Goal: Information Seeking & Learning: Understand process/instructions

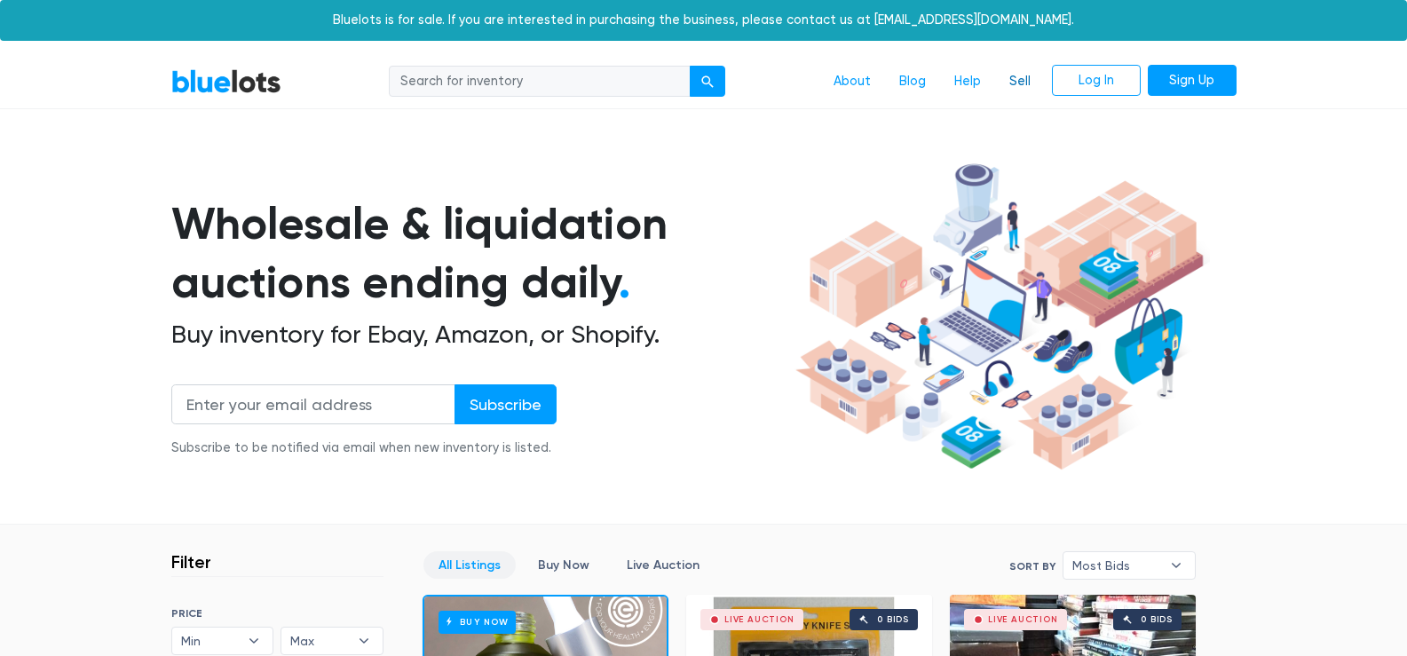
click at [1020, 83] on link "Sell" at bounding box center [1020, 82] width 50 height 34
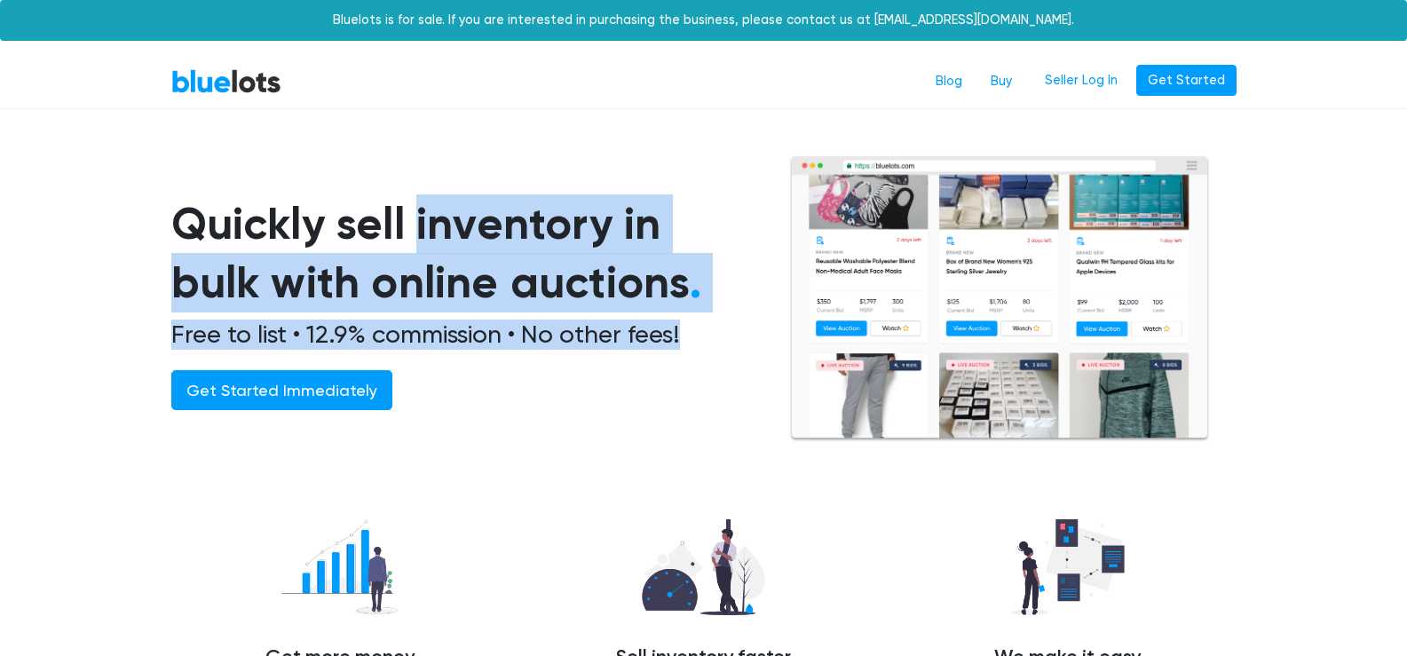
drag, startPoint x: 177, startPoint y: 230, endPoint x: 710, endPoint y: 324, distance: 540.7
click at [710, 324] on div "Quickly sell inventory in bulk with online auctions . Free to list • 12.9% comm…" at bounding box center [480, 318] width 618 height 248
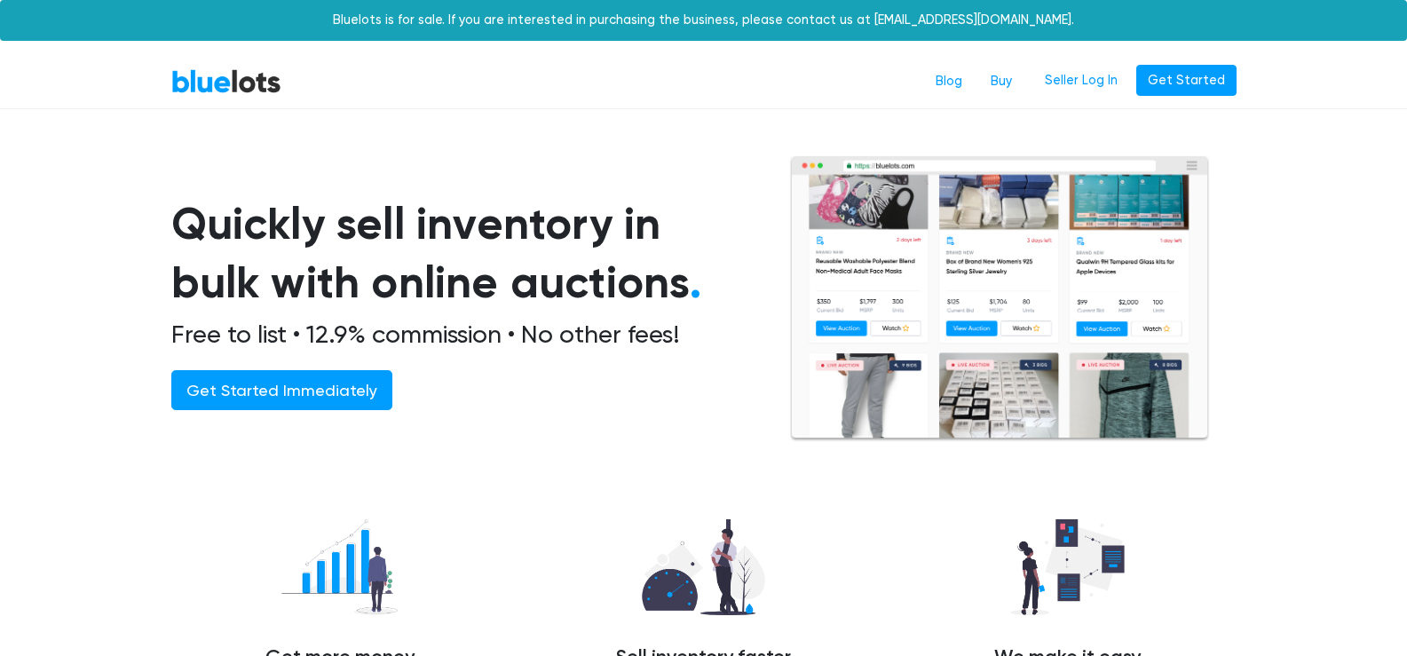
click at [703, 351] on div "Quickly sell inventory in bulk with online auctions . Free to list • 12.9% comm…" at bounding box center [480, 318] width 618 height 248
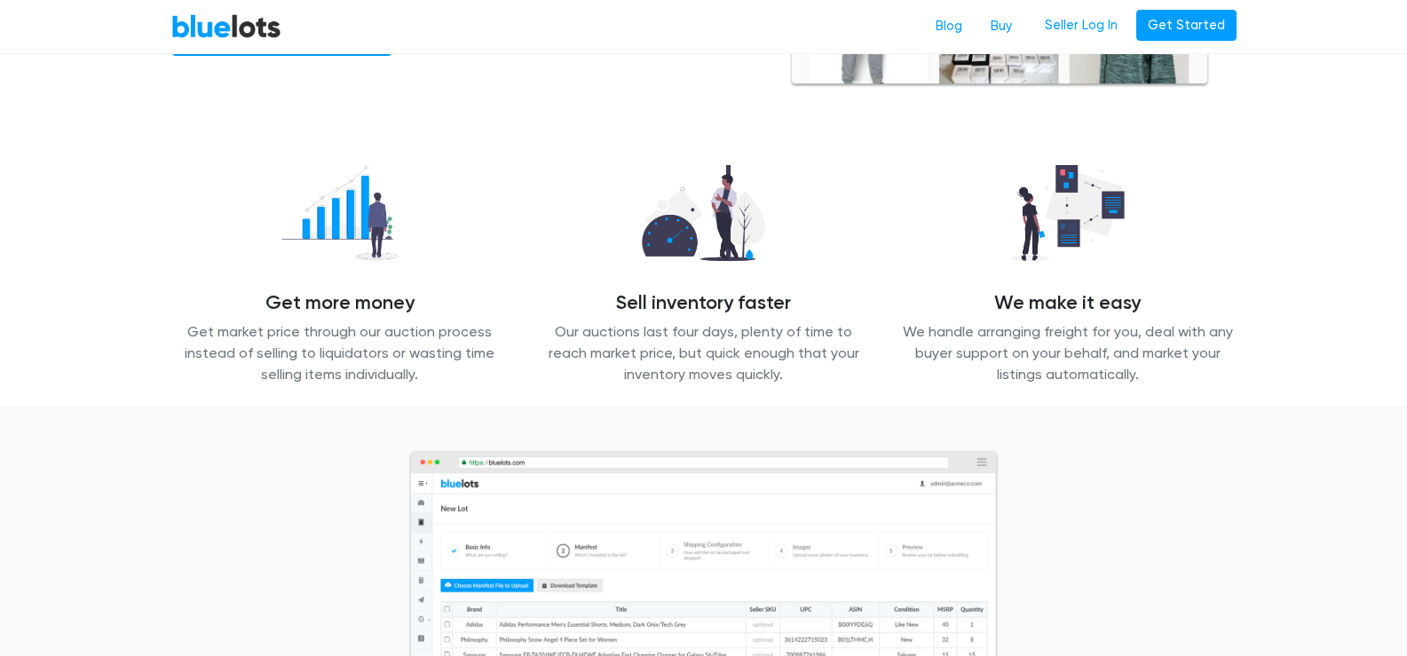
scroll to position [355, 0]
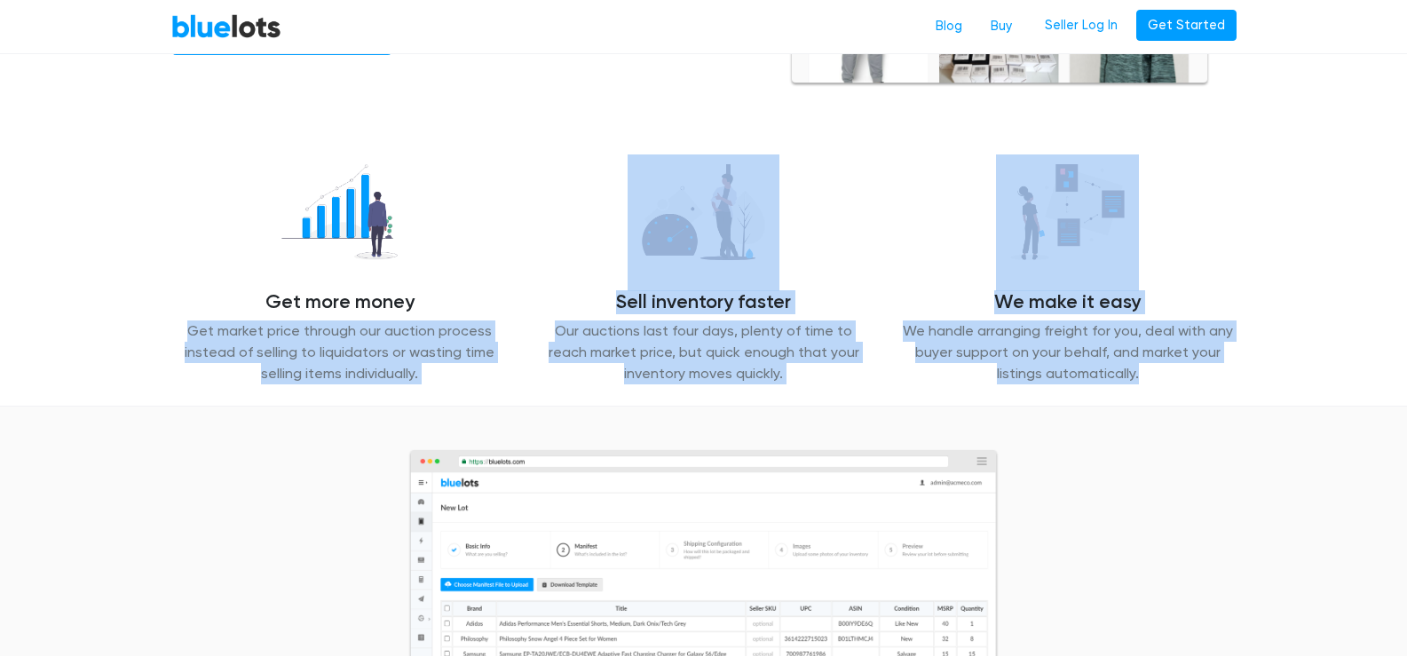
drag, startPoint x: 193, startPoint y: 335, endPoint x: 1204, endPoint y: 384, distance: 1012.8
click at [1204, 384] on div "Get more money Get market price through our auction process instead of selling …" at bounding box center [704, 269] width 1092 height 231
click at [1166, 380] on p "We handle arranging freight for you, deal with any buyer support on your behalf…" at bounding box center [1067, 352] width 337 height 64
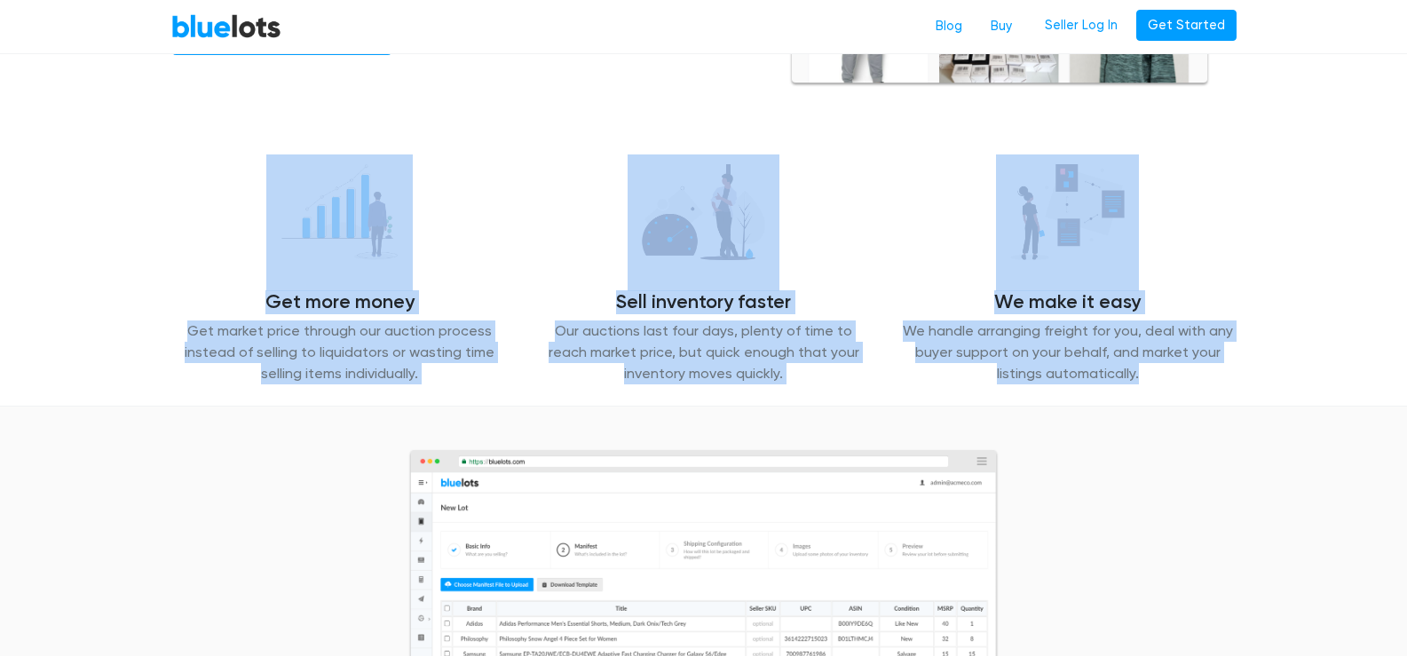
drag, startPoint x: 1166, startPoint y: 371, endPoint x: 169, endPoint y: 247, distance: 1004.3
click at [169, 247] on div "Get more money Get market price through our auction process instead of selling …" at bounding box center [704, 269] width 1092 height 231
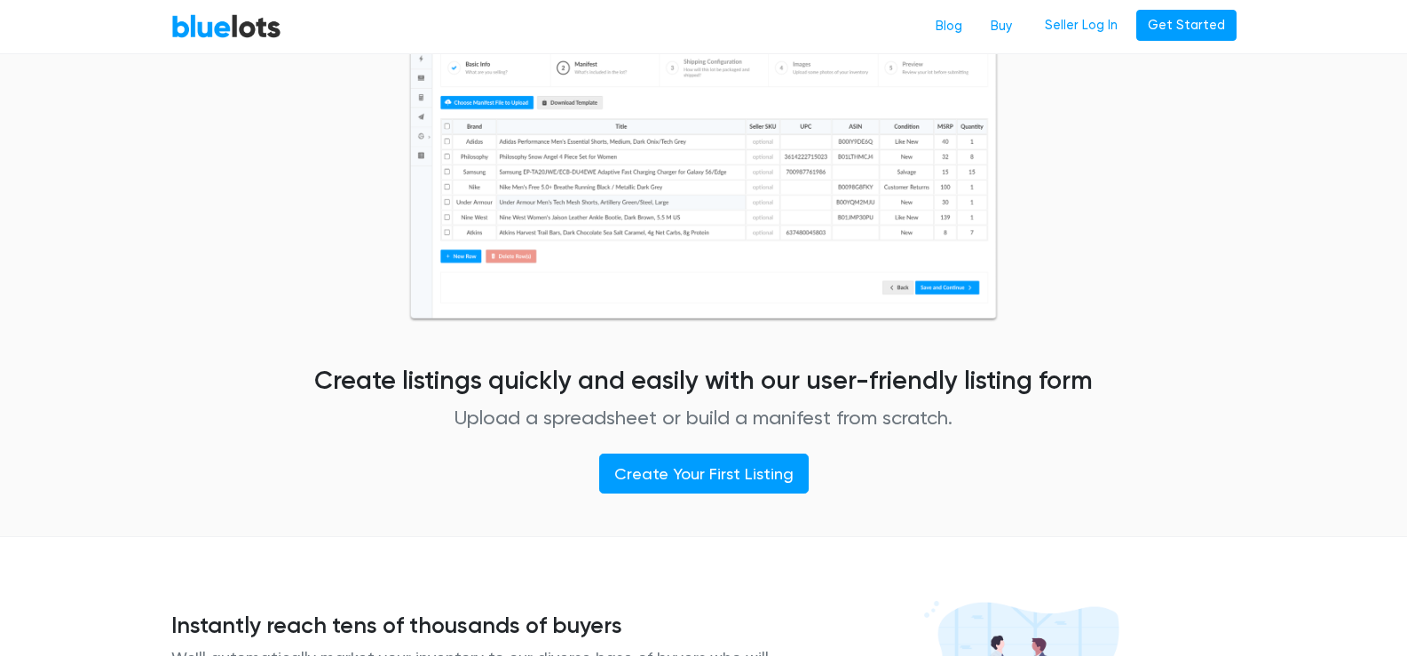
scroll to position [887, 0]
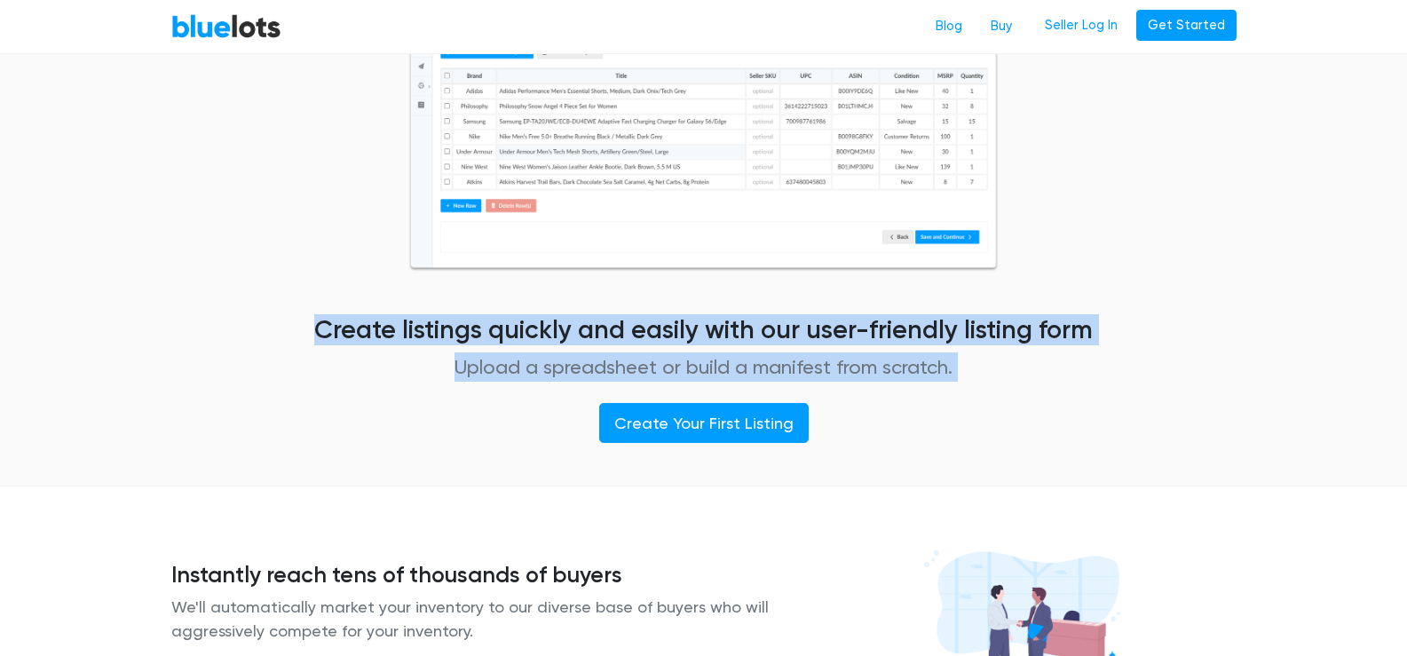
drag, startPoint x: 308, startPoint y: 331, endPoint x: 1165, endPoint y: 375, distance: 858.4
click at [1202, 388] on div "Create listings quickly and easily with our user-friendly listing form Upload a…" at bounding box center [704, 180] width 1092 height 526
click at [932, 380] on p "Upload a spreadsheet or build a manifest from scratch." at bounding box center [703, 366] width 883 height 29
drag, startPoint x: 1005, startPoint y: 356, endPoint x: 248, endPoint y: 327, distance: 757.5
click at [248, 327] on div "Create listings quickly and easily with our user-friendly listing form Upload a…" at bounding box center [703, 180] width 910 height 526
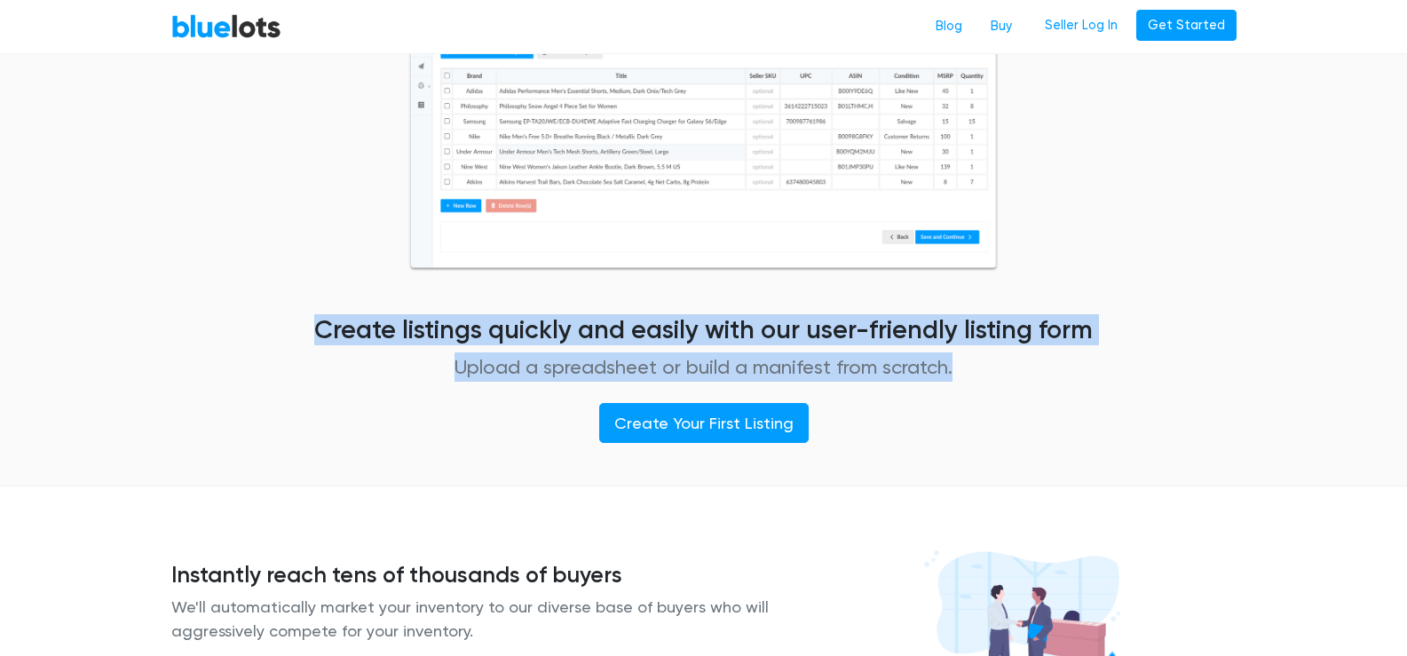
click at [259, 364] on div "Create listings quickly and easily with our user-friendly listing form Upload a…" at bounding box center [703, 180] width 910 height 526
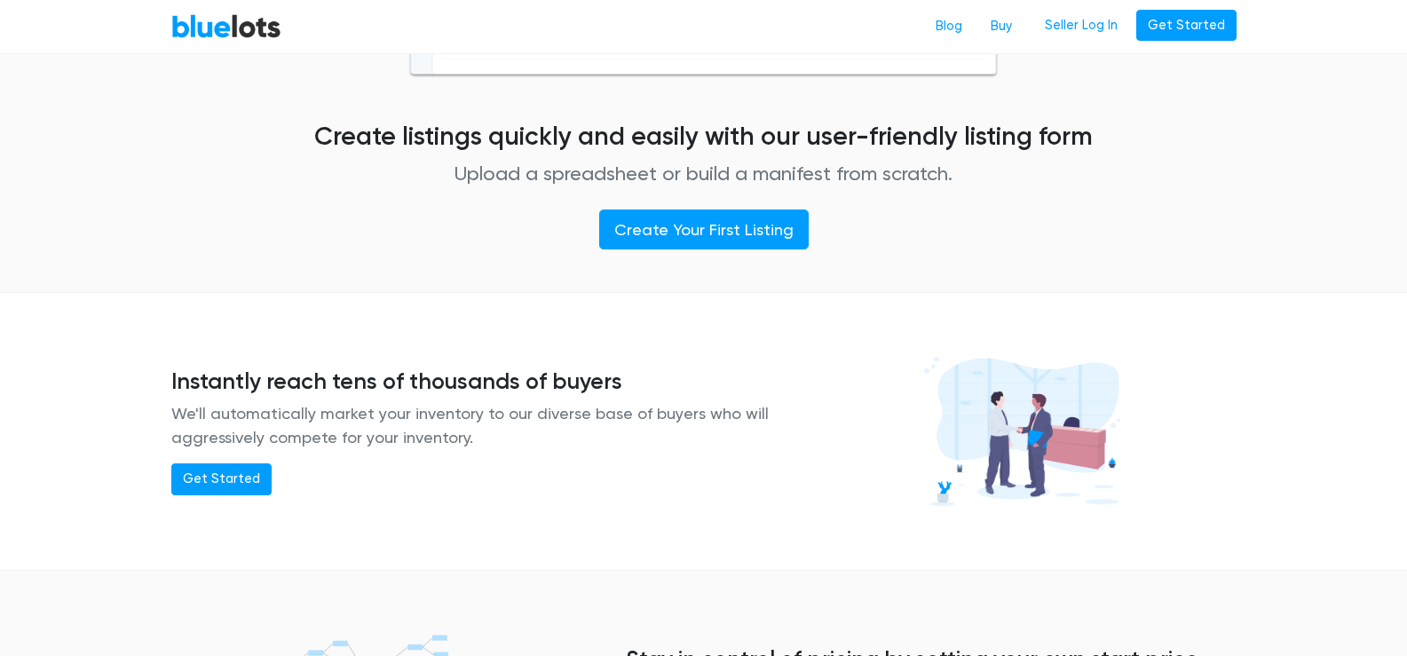
scroll to position [1242, 0]
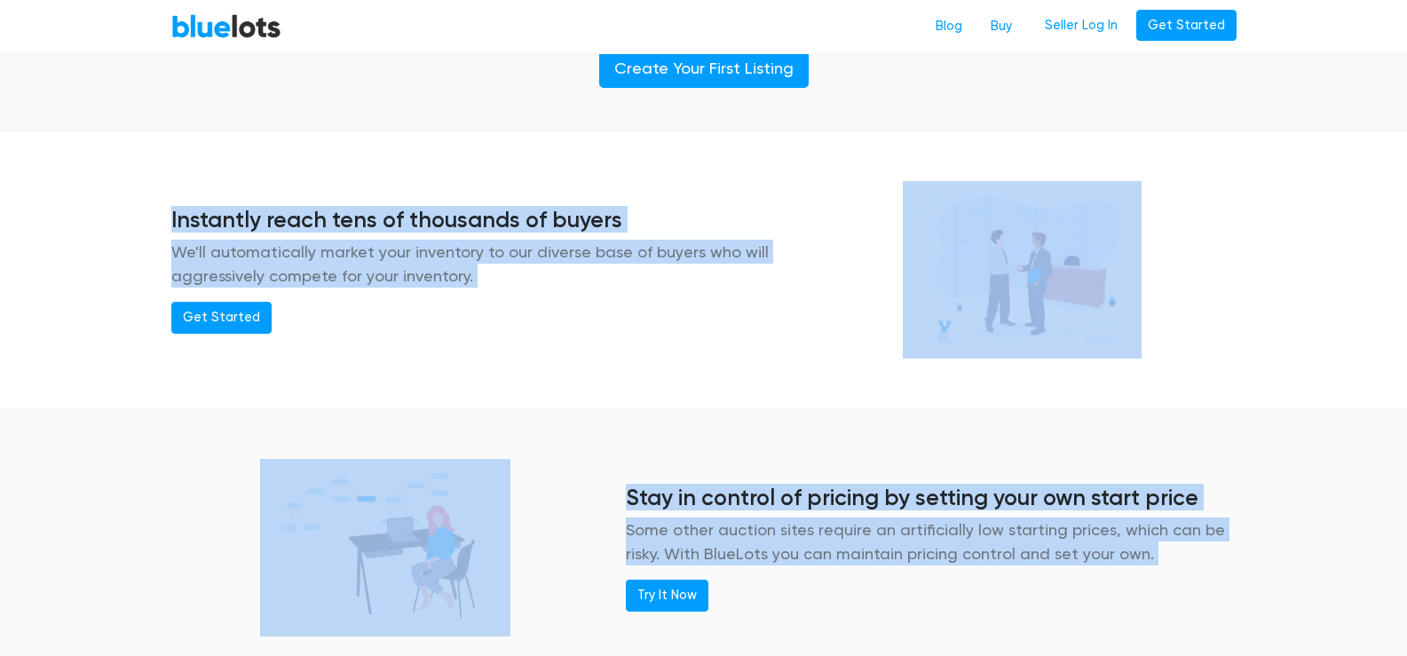
drag, startPoint x: 163, startPoint y: 227, endPoint x: 1189, endPoint y: 568, distance: 1081.0
click at [1189, 568] on main "Quickly sell inventory in bulk with online auctions . Free to list • 12.9% comm…" at bounding box center [703, 223] width 1407 height 2621
click at [969, 560] on p "Some other auction sites require an artificially low starting prices, which can…" at bounding box center [931, 541] width 611 height 48
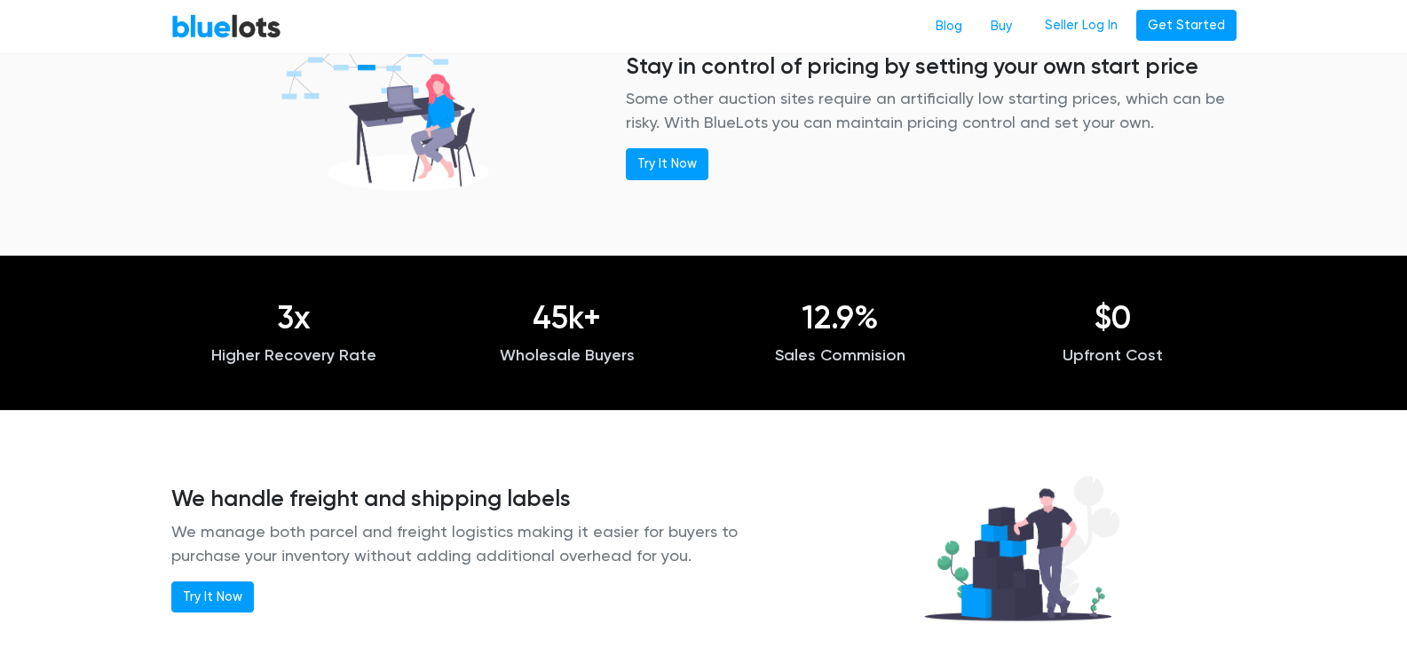
scroll to position [1686, 0]
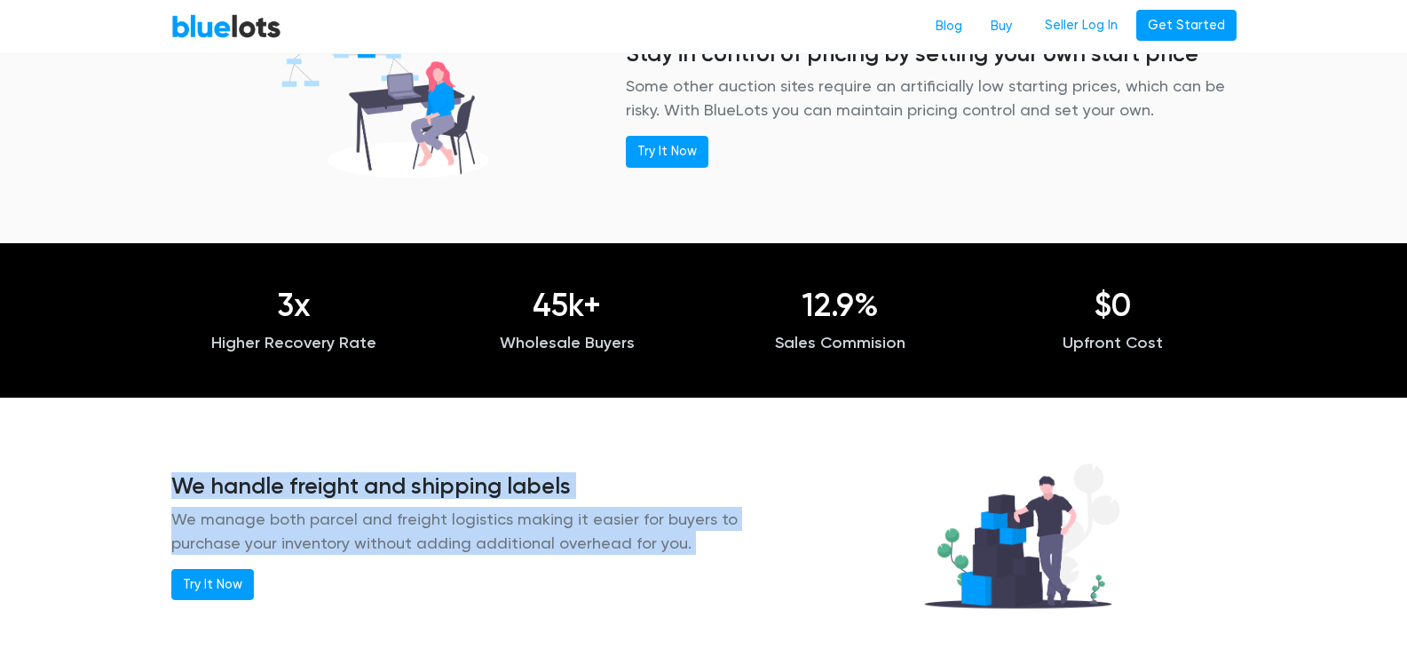
drag, startPoint x: 157, startPoint y: 487, endPoint x: 711, endPoint y: 589, distance: 563.1
click at [711, 589] on div "We handle freight and shipping labels We manage both parcel and freight logisti…" at bounding box center [476, 536] width 637 height 128
click at [360, 547] on p "We manage both parcel and freight logistics making it easier for buyers to purc…" at bounding box center [476, 531] width 611 height 48
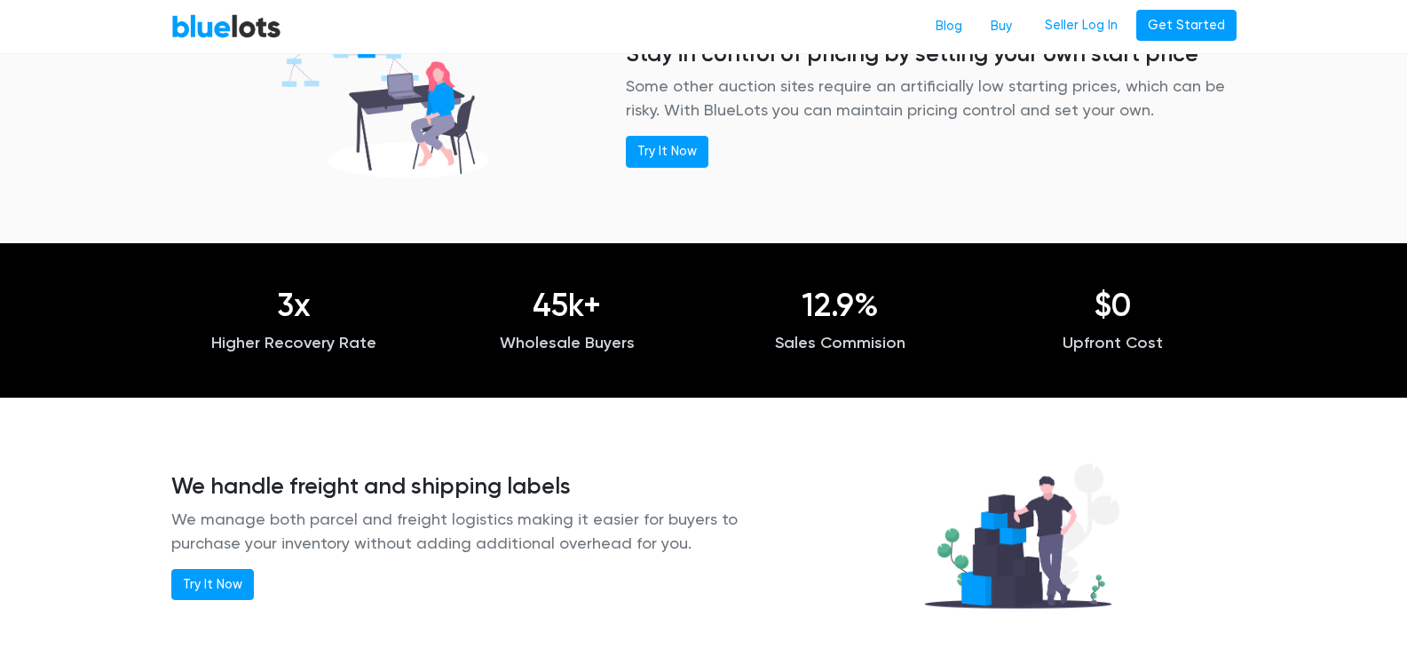
drag, startPoint x: 721, startPoint y: 546, endPoint x: 131, endPoint y: 467, distance: 594.5
click at [131, 467] on div "We handle freight and shipping labels We manage both parcel and freight logisti…" at bounding box center [703, 536] width 1407 height 263
click at [102, 530] on div "We handle freight and shipping labels We manage both parcel and freight logisti…" at bounding box center [703, 536] width 1407 height 263
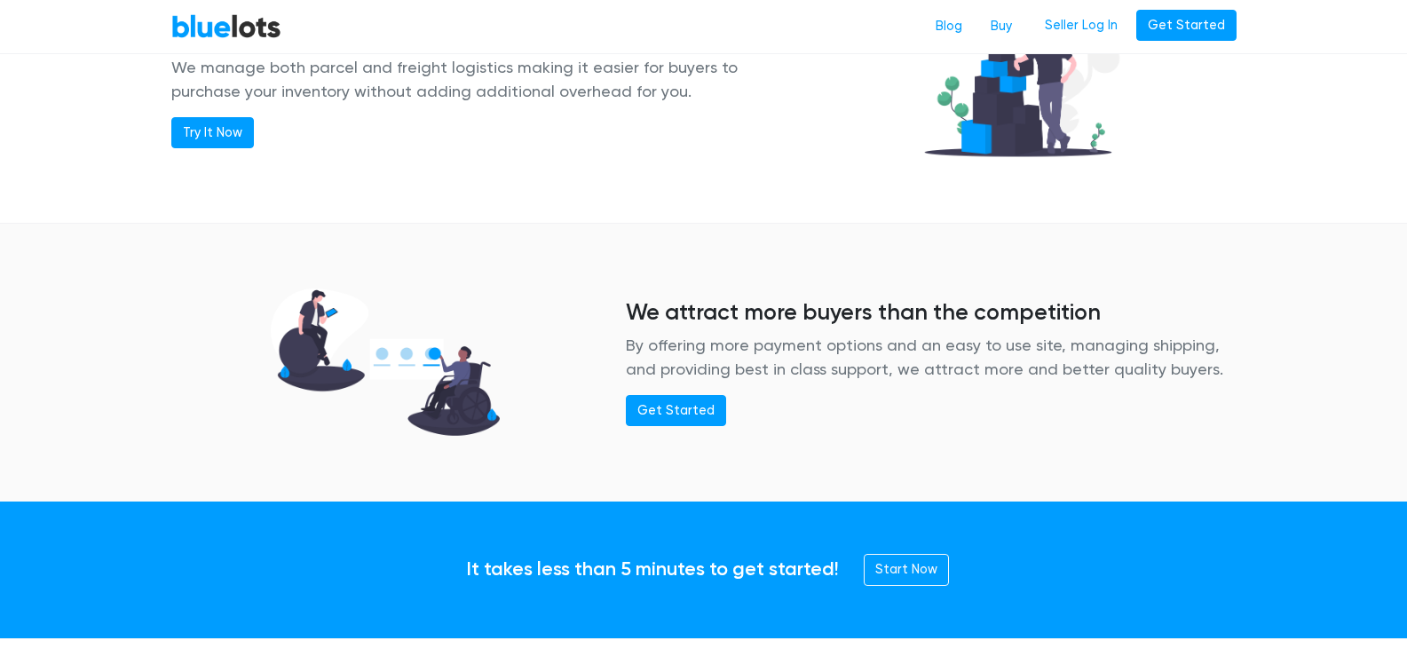
scroll to position [2307, 0]
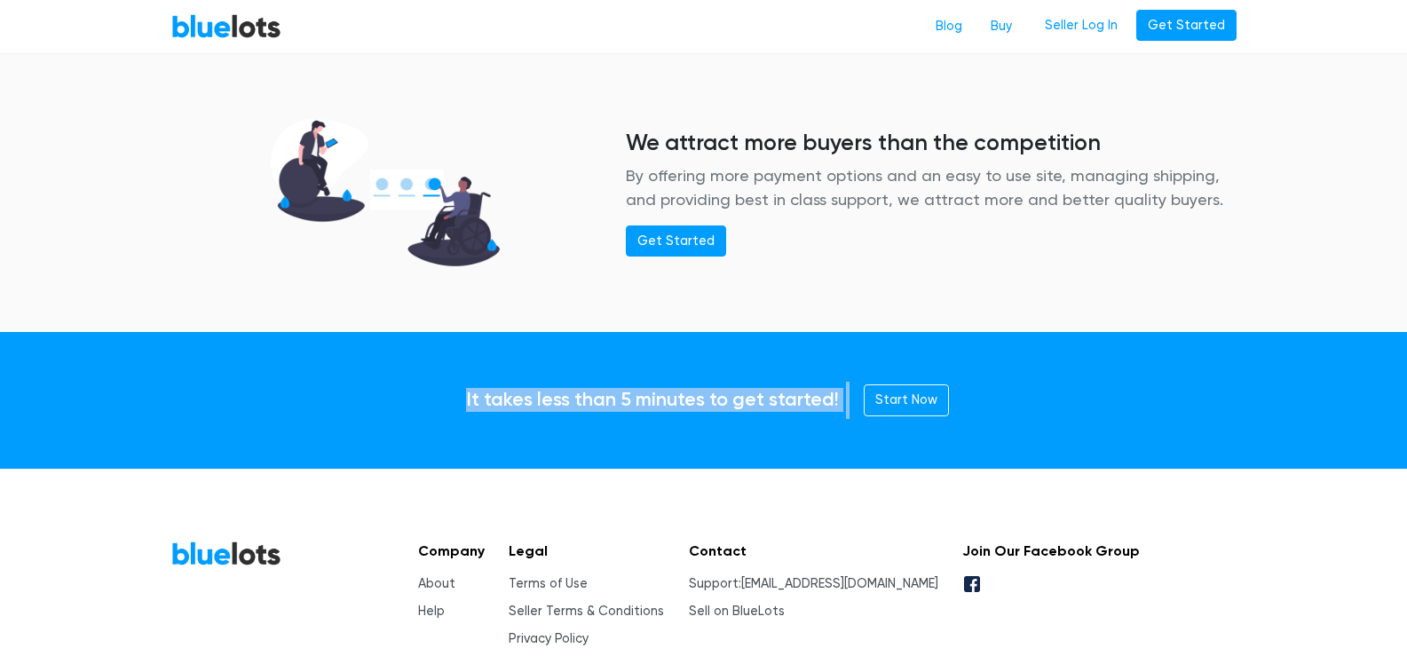
drag, startPoint x: 465, startPoint y: 402, endPoint x: 853, endPoint y: 401, distance: 387.8
click at [853, 401] on div "It takes less than 5 minutes to get started! Start Now" at bounding box center [704, 400] width 1092 height 37
click at [704, 452] on div "It takes less than 5 minutes to get started! Start Now" at bounding box center [704, 400] width 1092 height 122
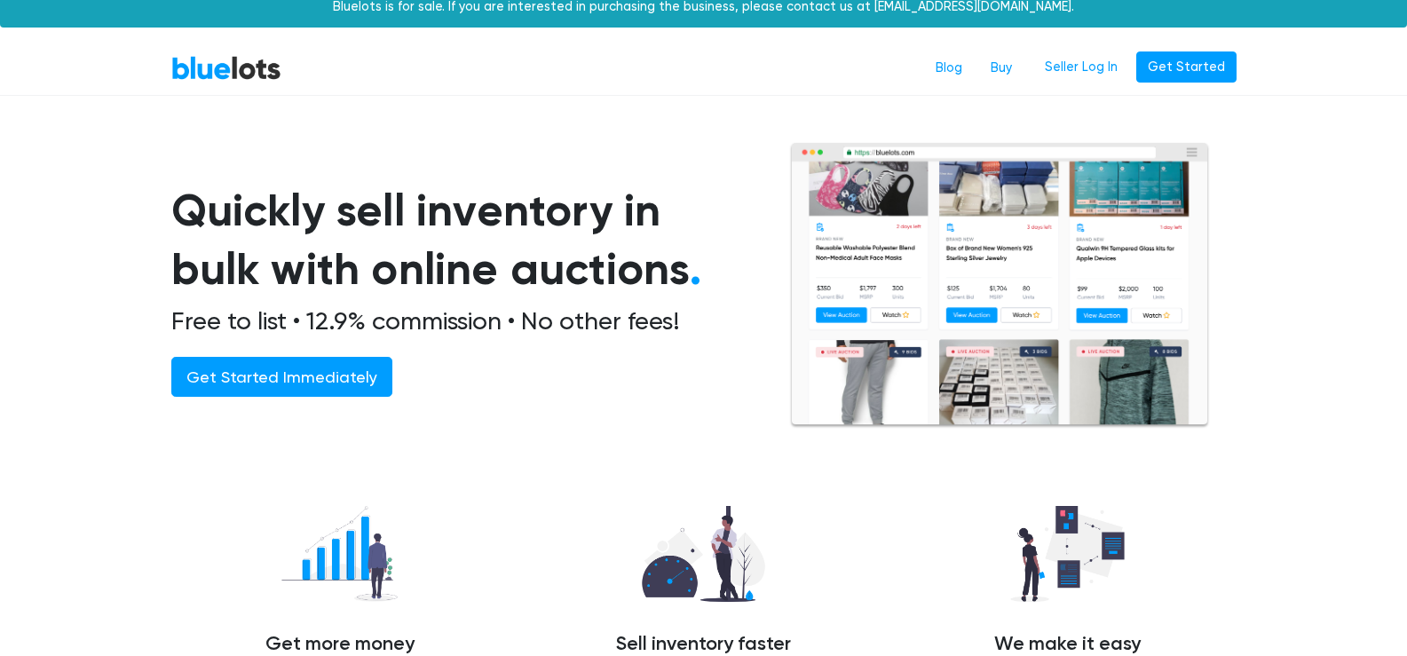
scroll to position [0, 0]
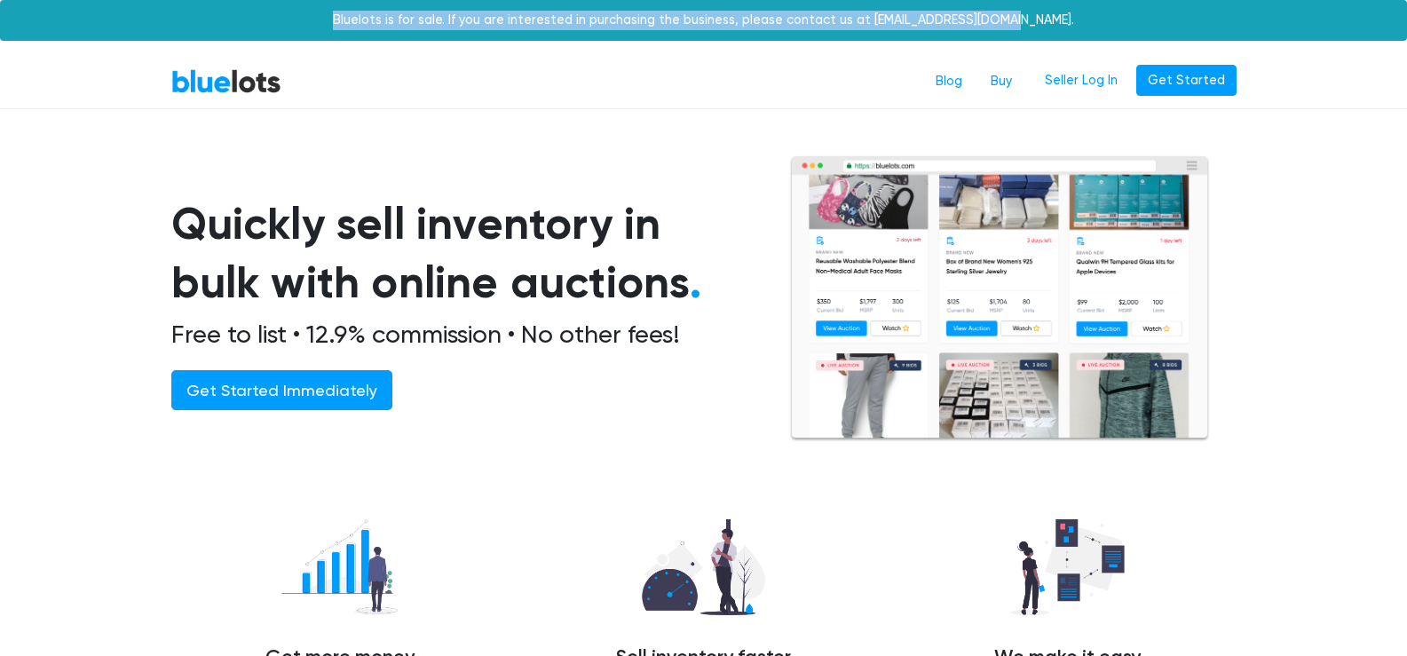
drag, startPoint x: 364, startPoint y: 13, endPoint x: 1076, endPoint y: 11, distance: 711.7
click at [1076, 11] on div "Bluelots is for sale. If you are interested in purchasing the business, please …" at bounding box center [703, 20] width 1407 height 41
click at [1045, 22] on div "Bluelots is for sale. If you are interested in purchasing the business, please …" at bounding box center [703, 20] width 1407 height 41
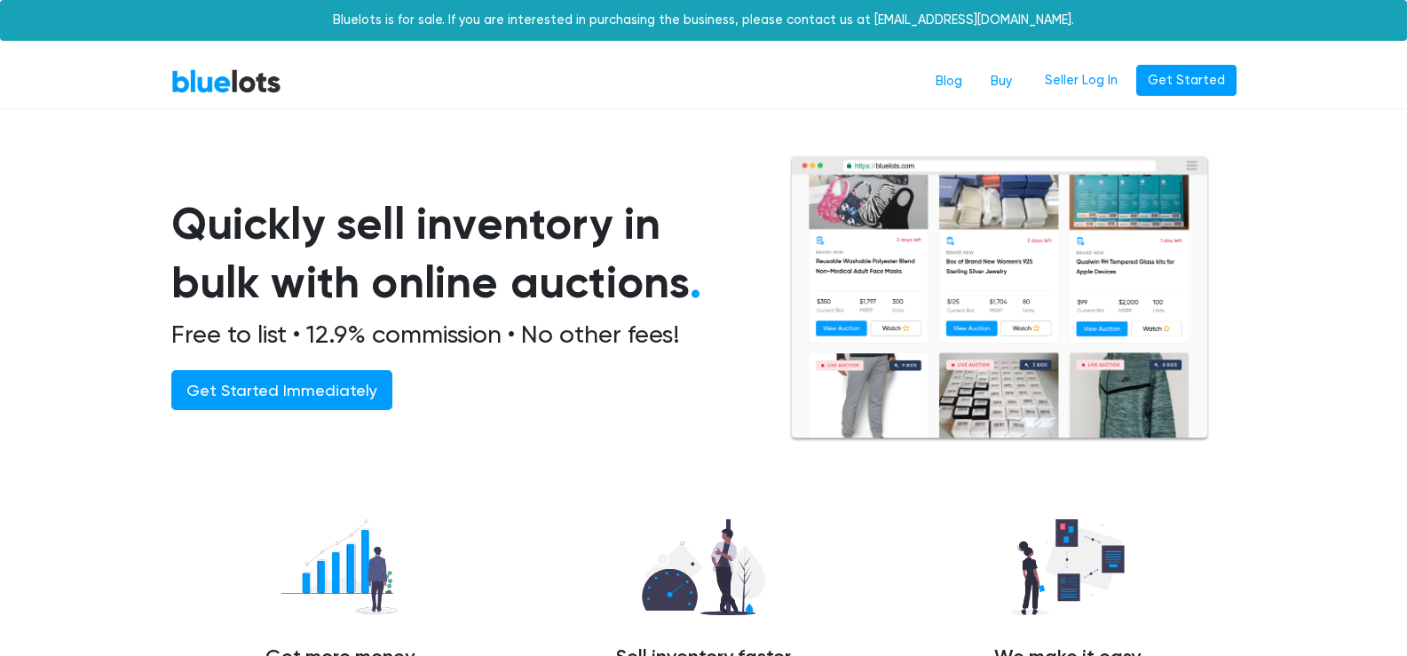
click at [191, 85] on link "BlueLots" at bounding box center [226, 81] width 110 height 26
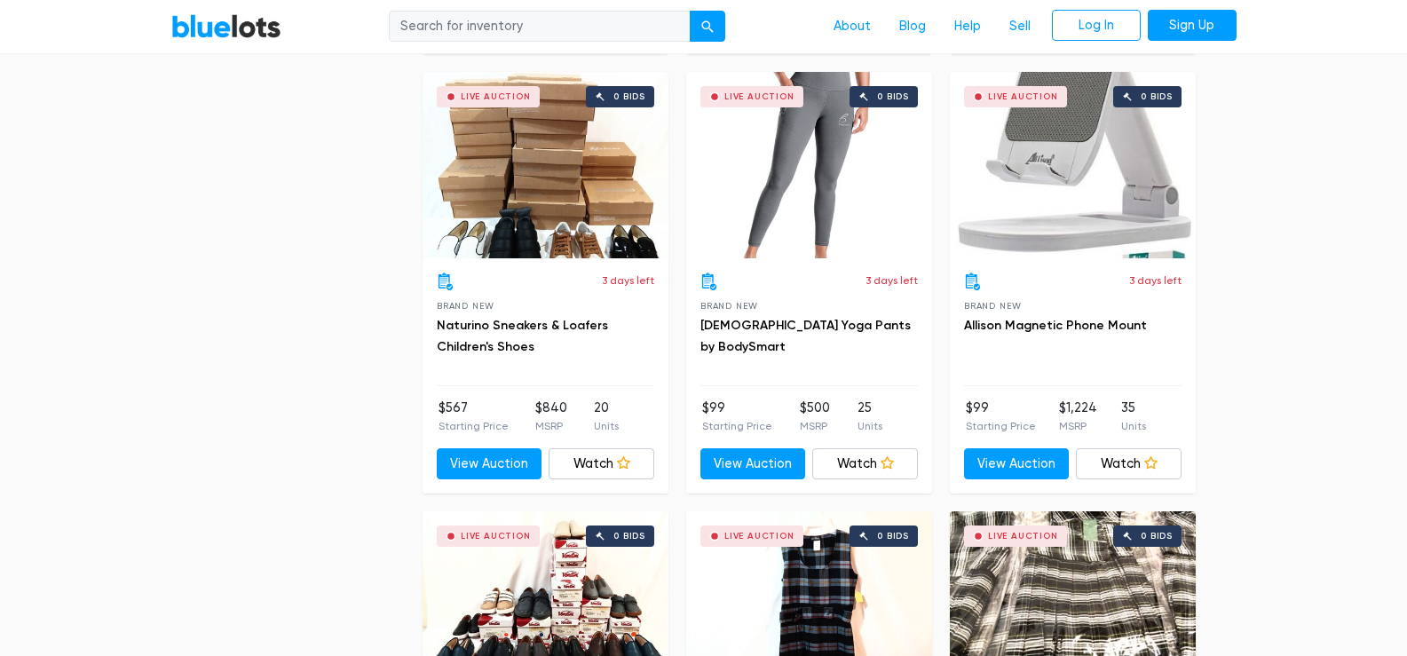
scroll to position [4082, 0]
